Goal: Check status: Check status

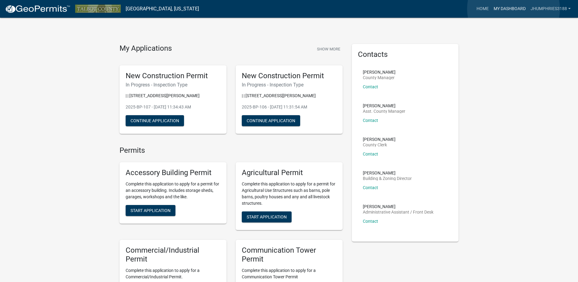
click at [514, 9] on link "My Dashboard" at bounding box center [509, 9] width 37 height 12
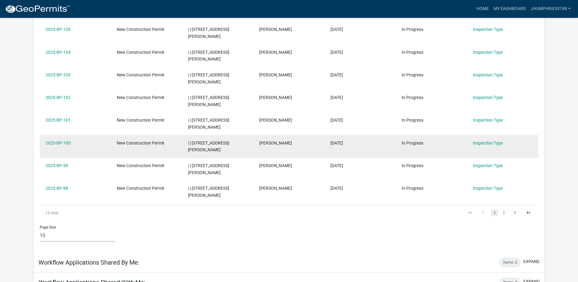
scroll to position [187, 0]
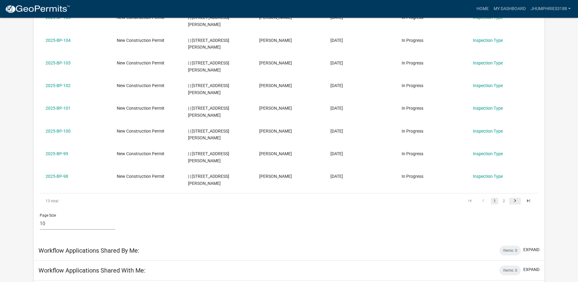
click at [515, 200] on icon "go to next page" at bounding box center [515, 201] width 8 height 7
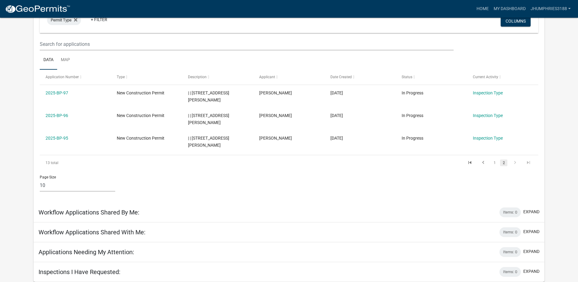
scroll to position [67, 0]
click at [481, 162] on icon "go to previous page" at bounding box center [483, 163] width 8 height 7
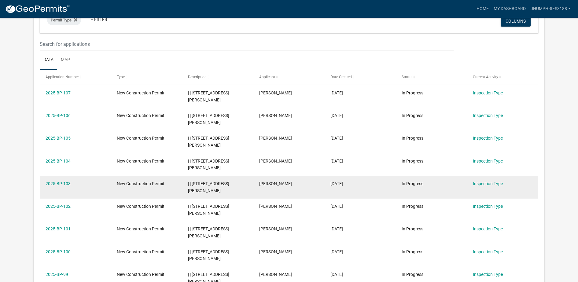
scroll to position [105, 0]
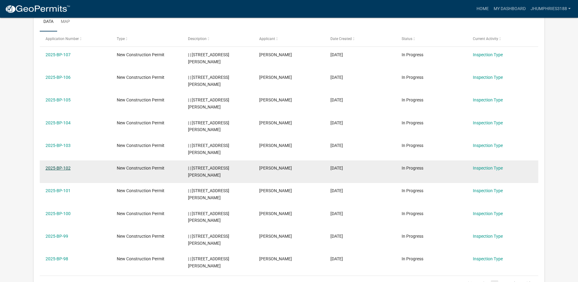
click at [60, 167] on link "2025-BP-102" at bounding box center [58, 168] width 25 height 5
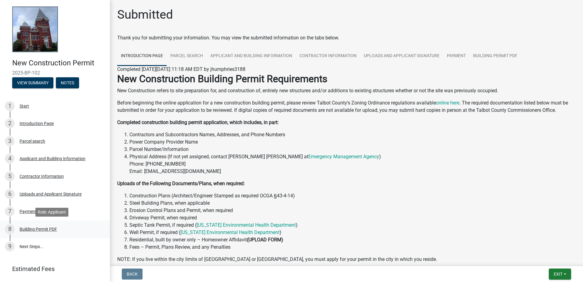
click at [30, 229] on div "Building Permit PDF" at bounding box center [39, 229] width 38 height 4
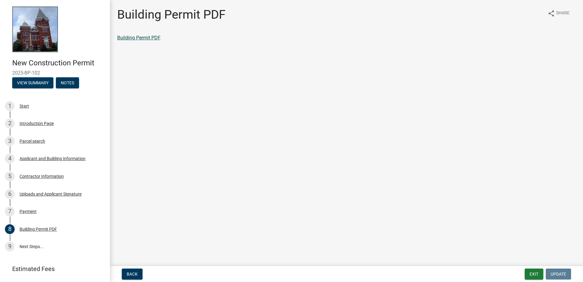
click at [151, 37] on link "Building Permit PDF" at bounding box center [138, 38] width 43 height 6
click at [24, 209] on div "Payment" at bounding box center [28, 211] width 17 height 4
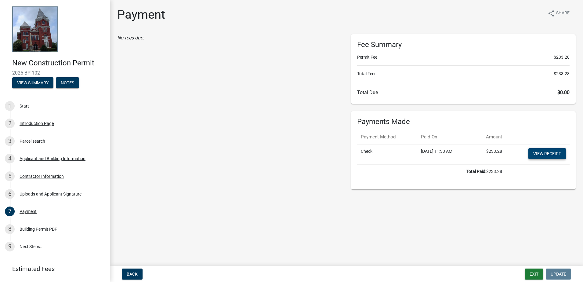
click at [545, 154] on link "View receipt" at bounding box center [548, 153] width 38 height 11
click at [534, 272] on button "Exit" at bounding box center [534, 273] width 19 height 11
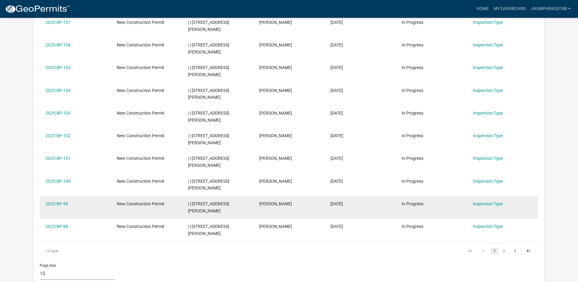
scroll to position [180, 0]
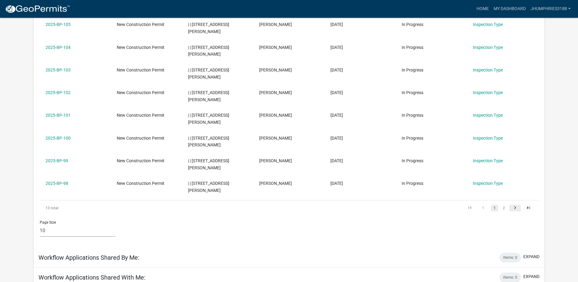
click at [513, 206] on icon "go to next page" at bounding box center [515, 208] width 8 height 7
